Goal: Task Accomplishment & Management: Use online tool/utility

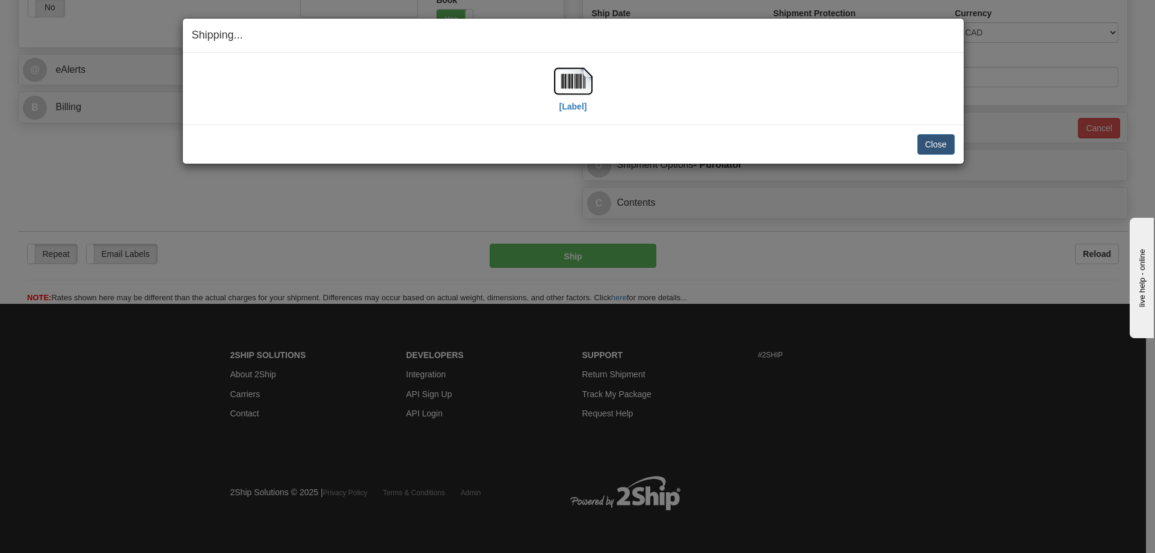
scroll to position [449, 0]
click at [930, 148] on button "Close" at bounding box center [936, 144] width 37 height 20
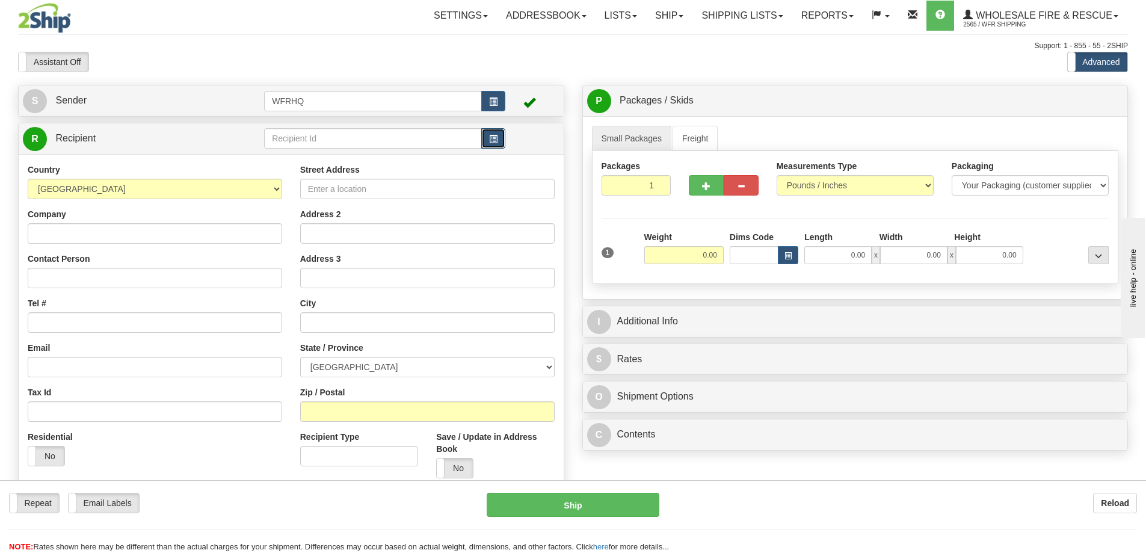
click at [498, 141] on span "button" at bounding box center [493, 139] width 8 height 8
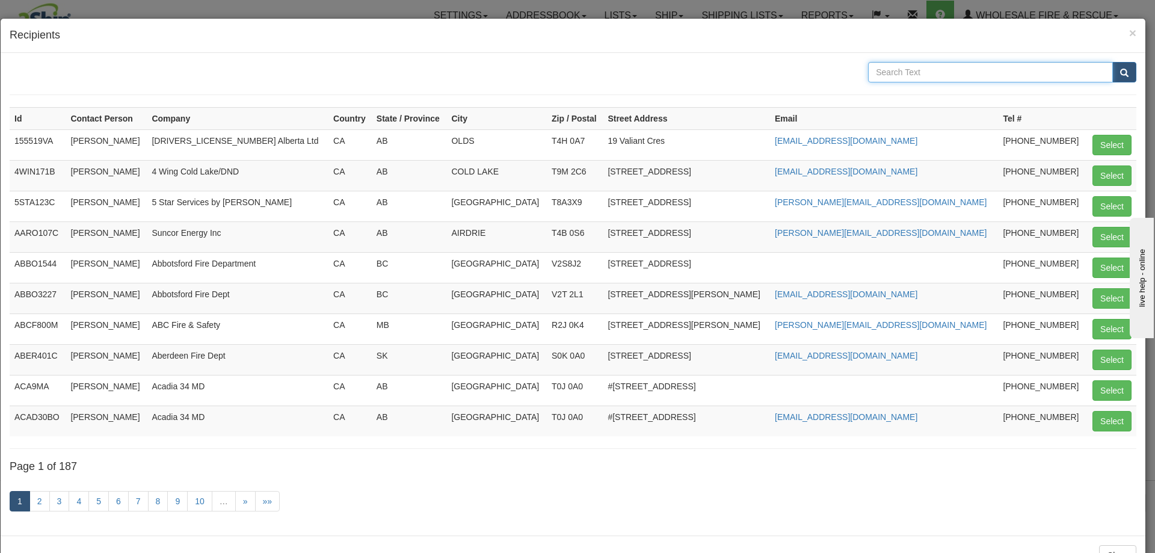
click at [911, 72] on input "text" at bounding box center [990, 72] width 245 height 20
type input "Bow Horn"
click at [1121, 72] on span "submit" at bounding box center [1125, 73] width 8 height 8
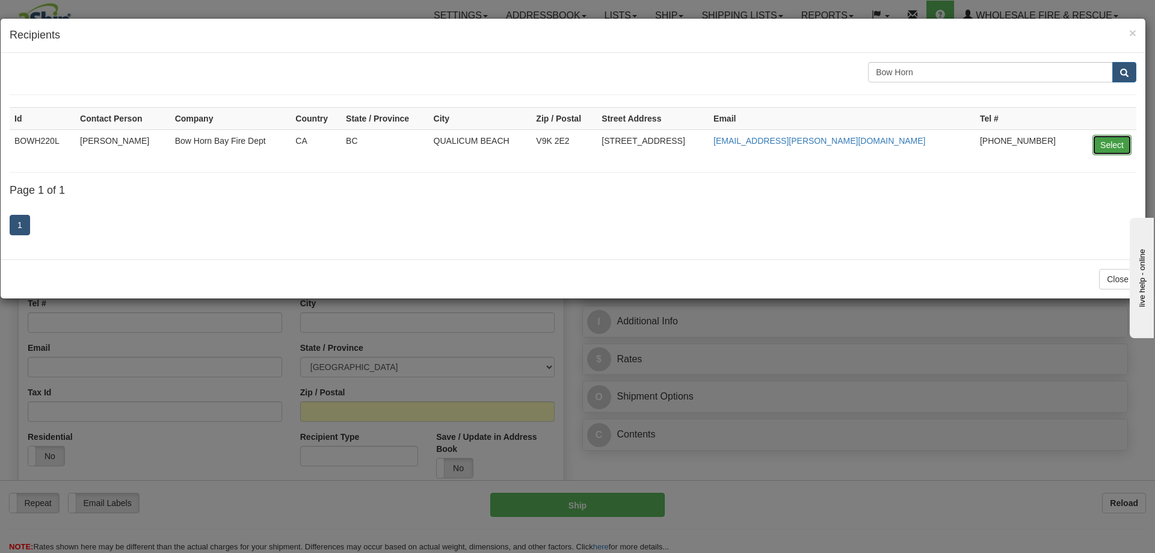
click at [1112, 147] on button "Select" at bounding box center [1112, 145] width 39 height 20
type input "BOWH220L"
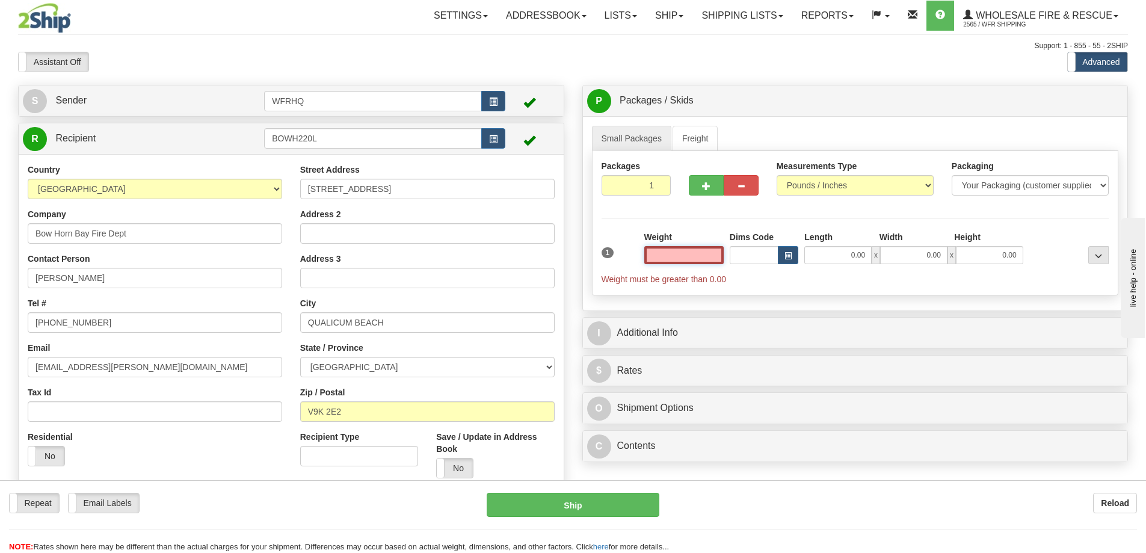
click at [685, 255] on input "text" at bounding box center [684, 255] width 79 height 18
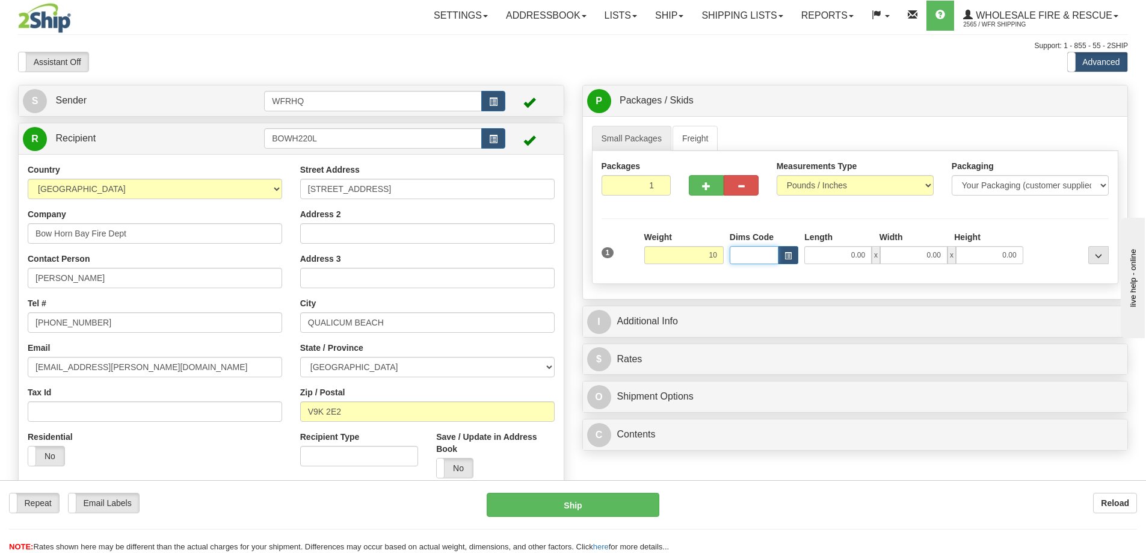
type input "10.00"
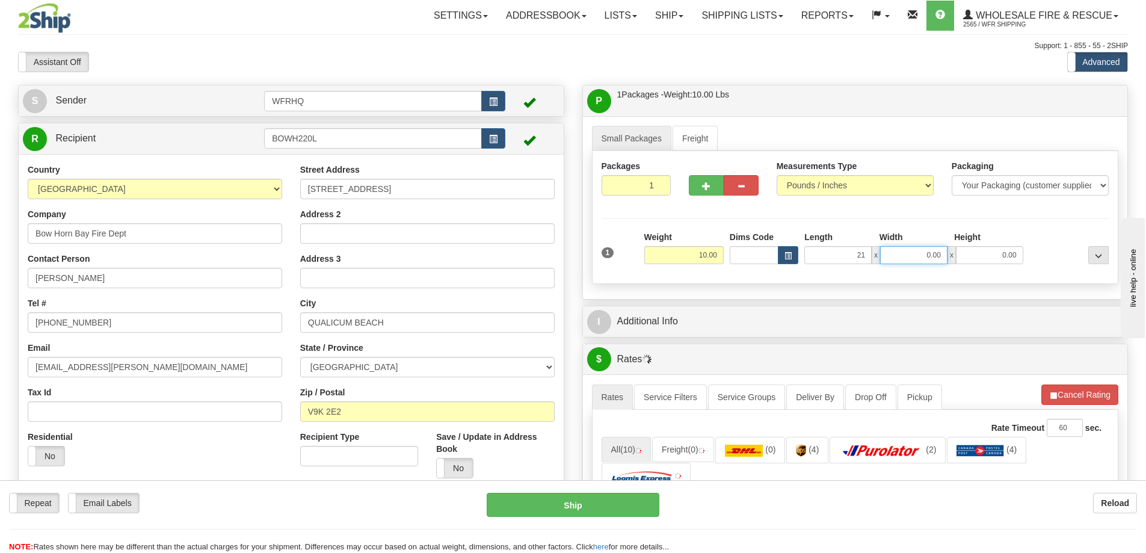
type input "21.00"
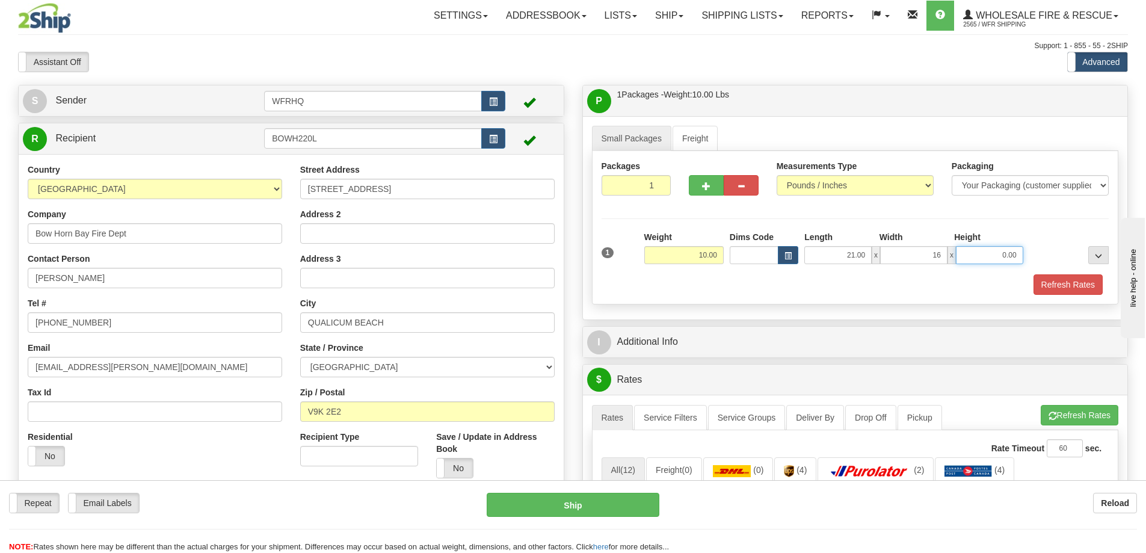
type input "16.00"
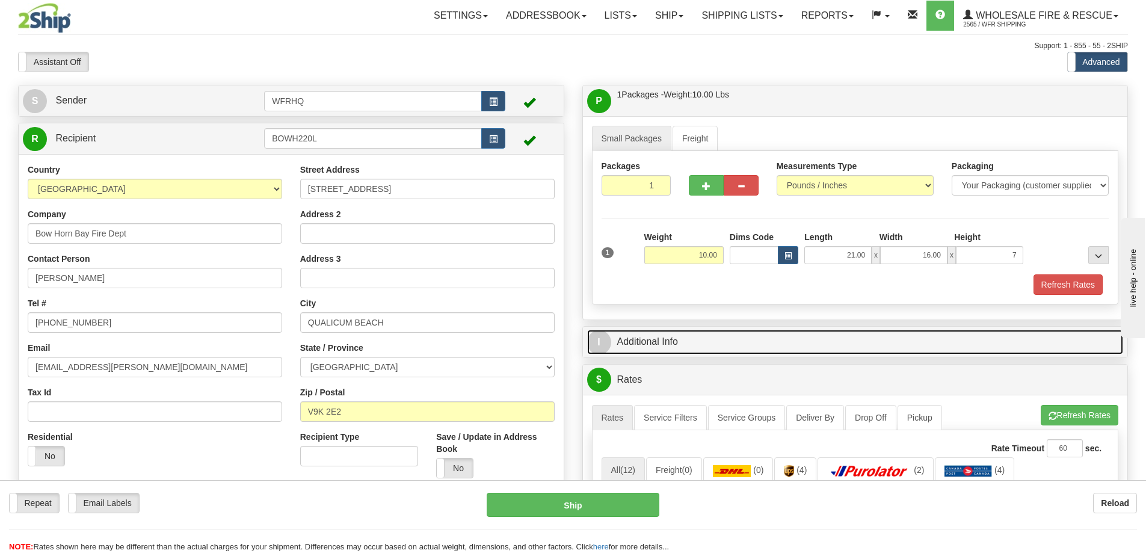
type input "7.00"
click at [647, 341] on link "I Additional Info" at bounding box center [855, 342] width 537 height 25
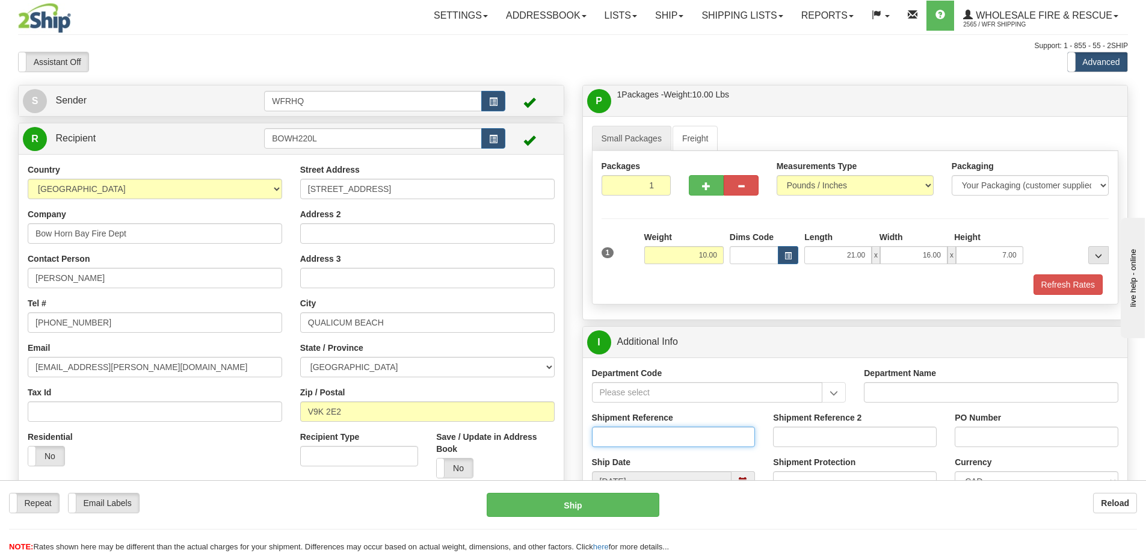
click at [632, 434] on input "Shipment Reference" at bounding box center [674, 437] width 164 height 20
type input "S44403 - 29204"
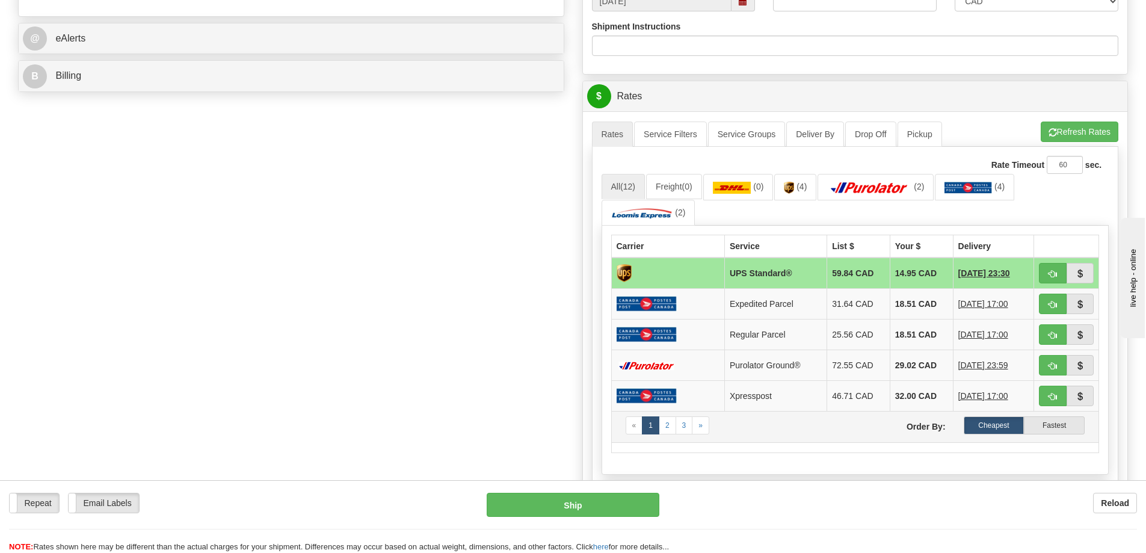
scroll to position [481, 0]
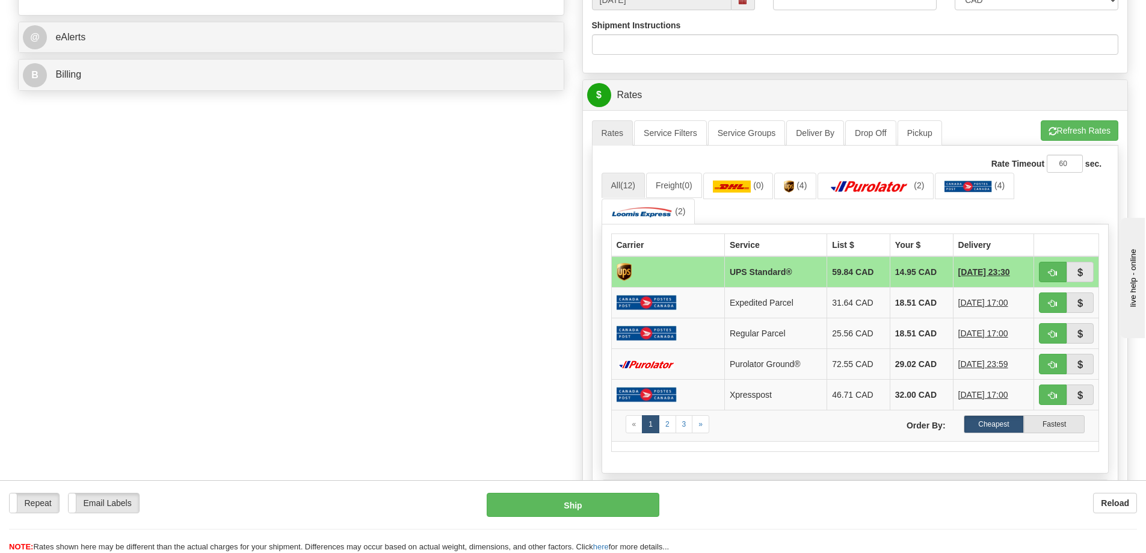
type input "[PERSON_NAME]"
click at [1052, 269] on span "button" at bounding box center [1053, 273] width 8 height 8
type input "11"
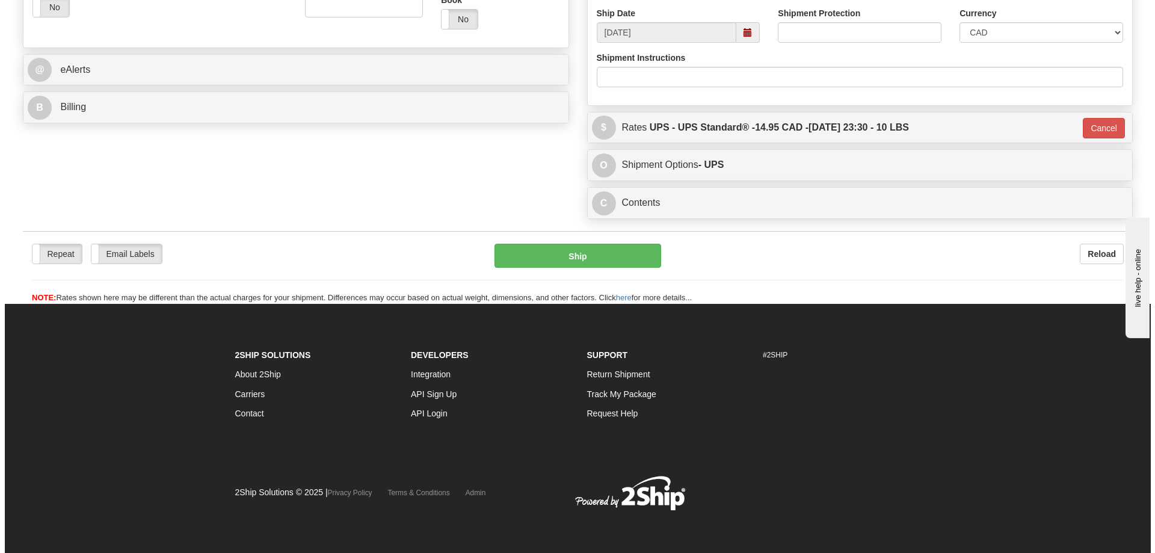
scroll to position [449, 0]
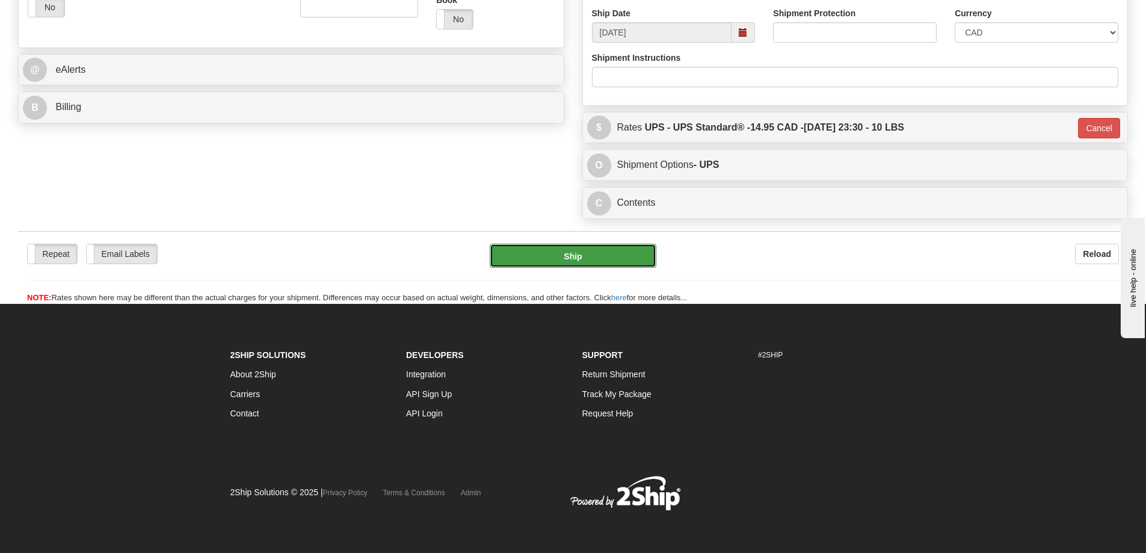
click at [581, 253] on button "Ship" at bounding box center [573, 256] width 167 height 24
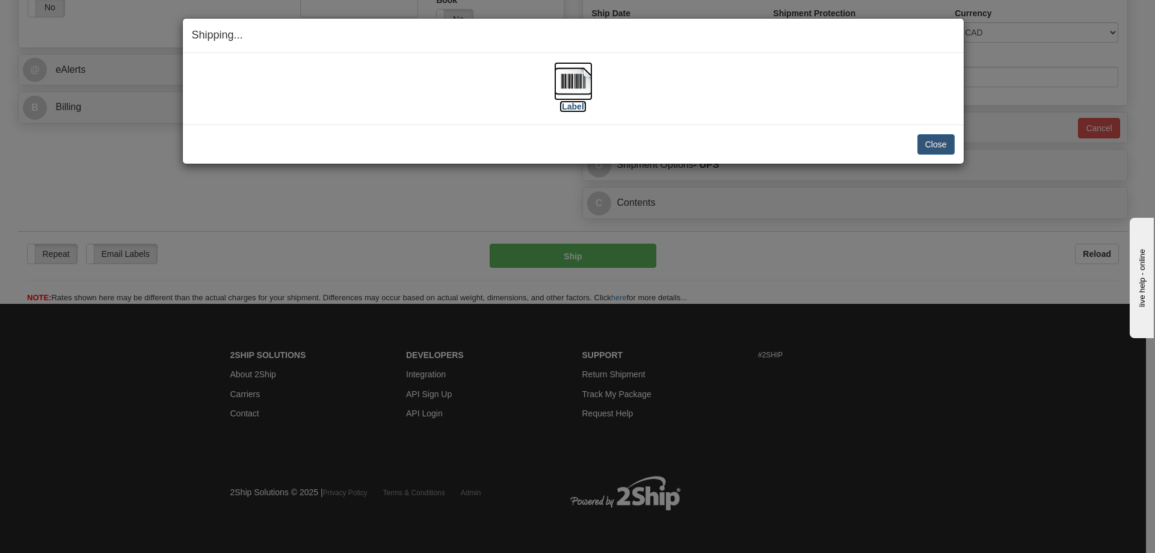
click at [571, 66] on img at bounding box center [573, 81] width 39 height 39
